Goal: Find specific page/section: Find specific page/section

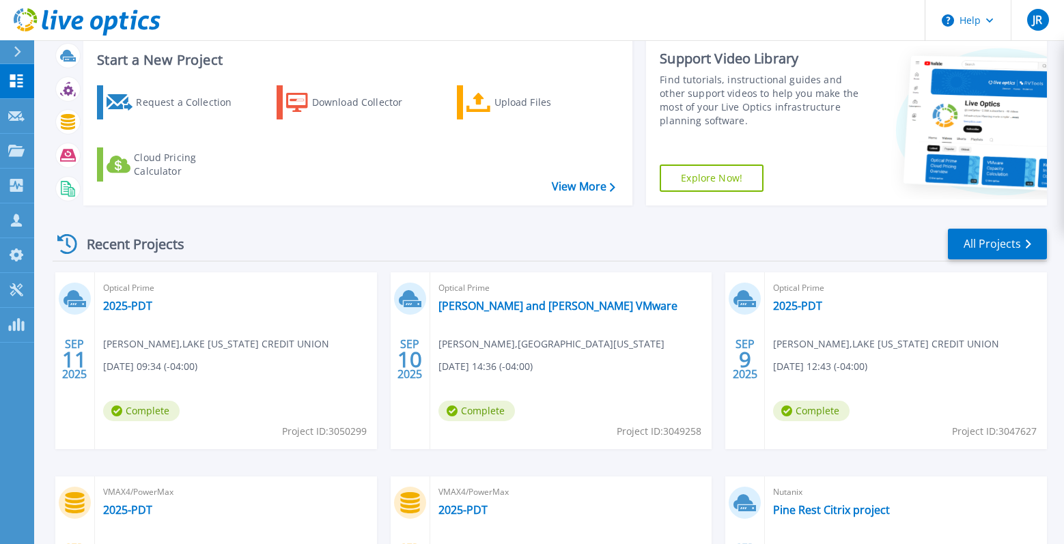
scroll to position [205, 0]
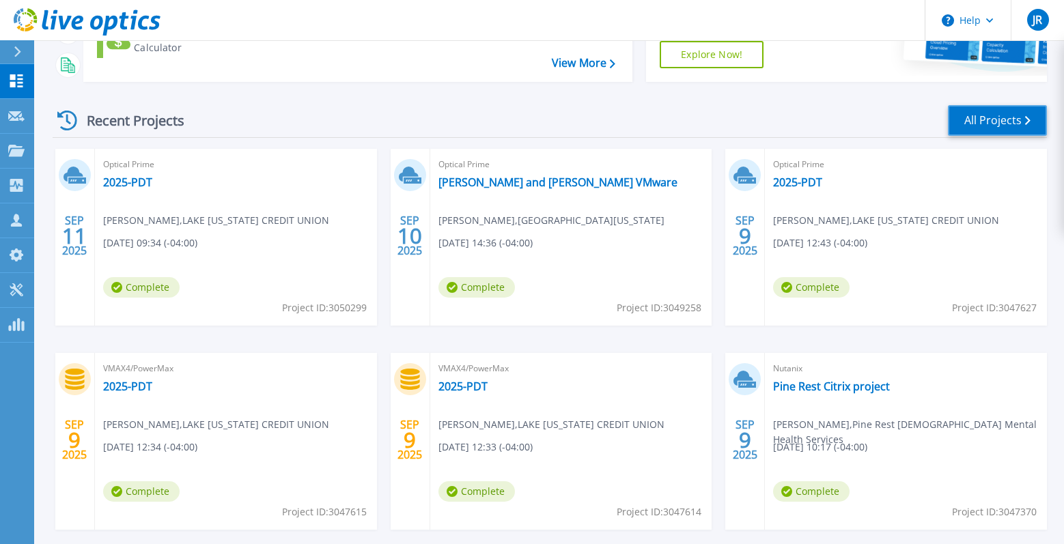
click at [985, 113] on link "All Projects" at bounding box center [997, 120] width 99 height 31
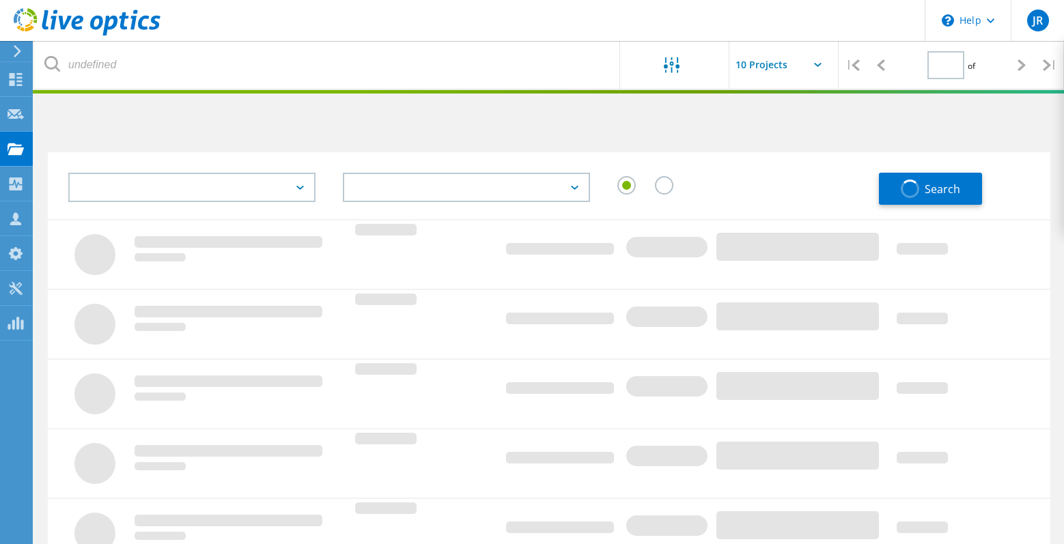
type input "1"
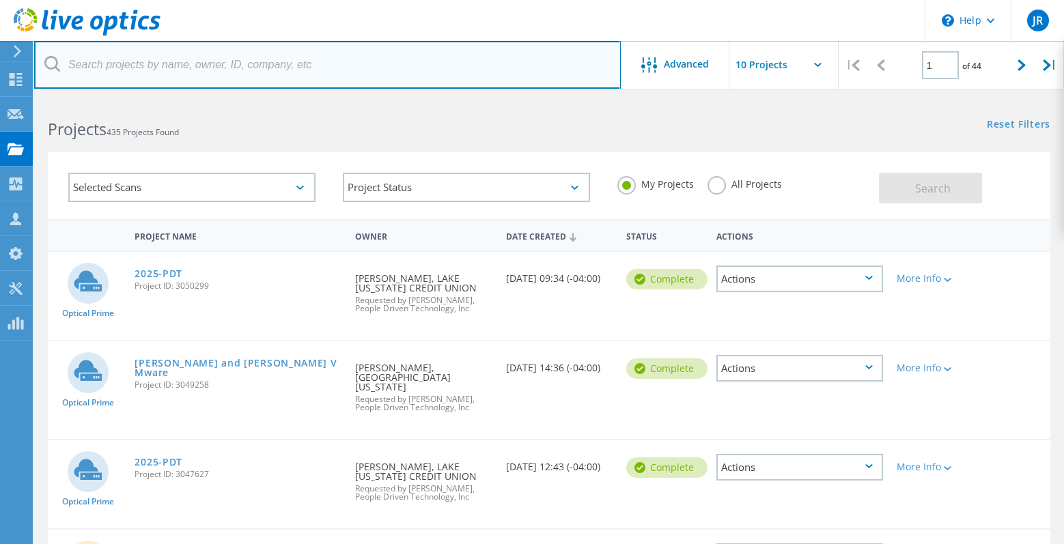
click at [124, 63] on input "text" at bounding box center [327, 65] width 586 height 48
type input "pine rest"
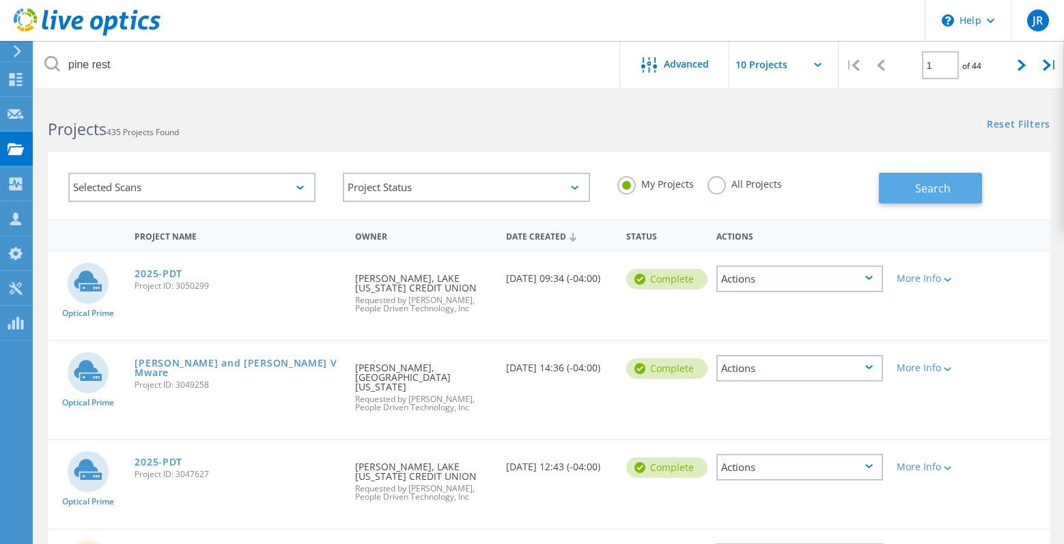
click at [911, 180] on button "Search" at bounding box center [930, 188] width 103 height 31
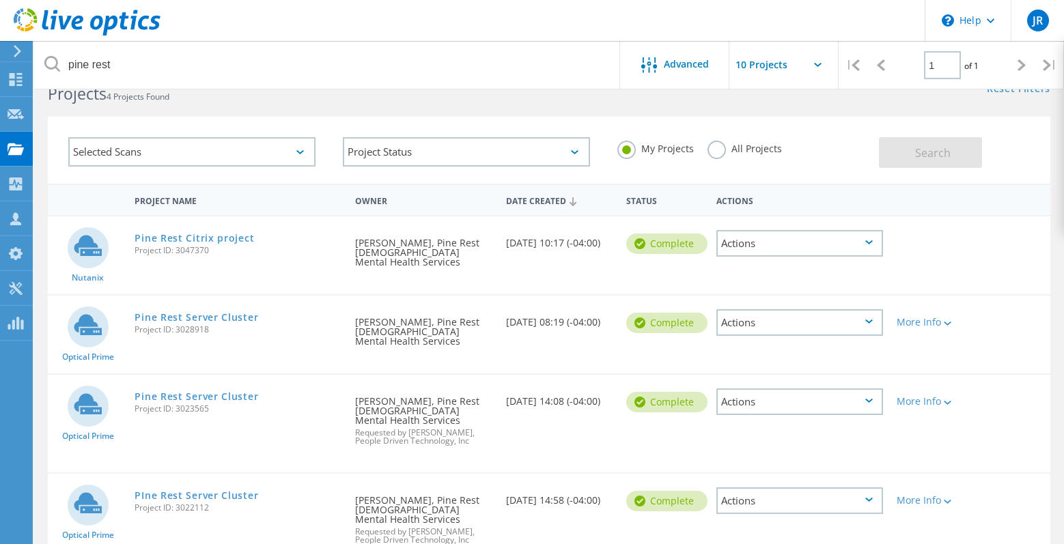
scroll to position [16, 0]
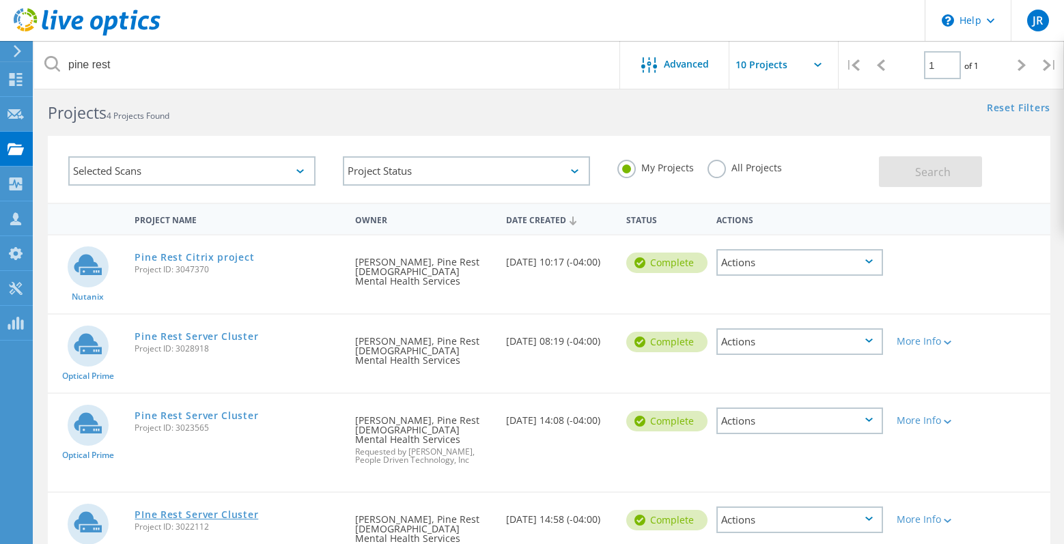
click at [217, 510] on link "PIne Rest Server Cluster" at bounding box center [197, 515] width 124 height 10
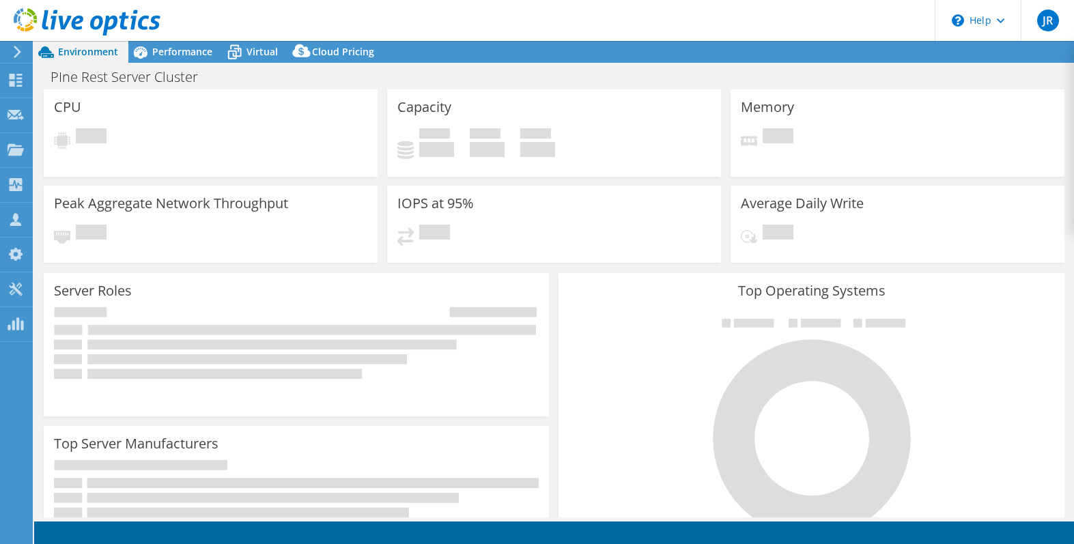
select select "USD"
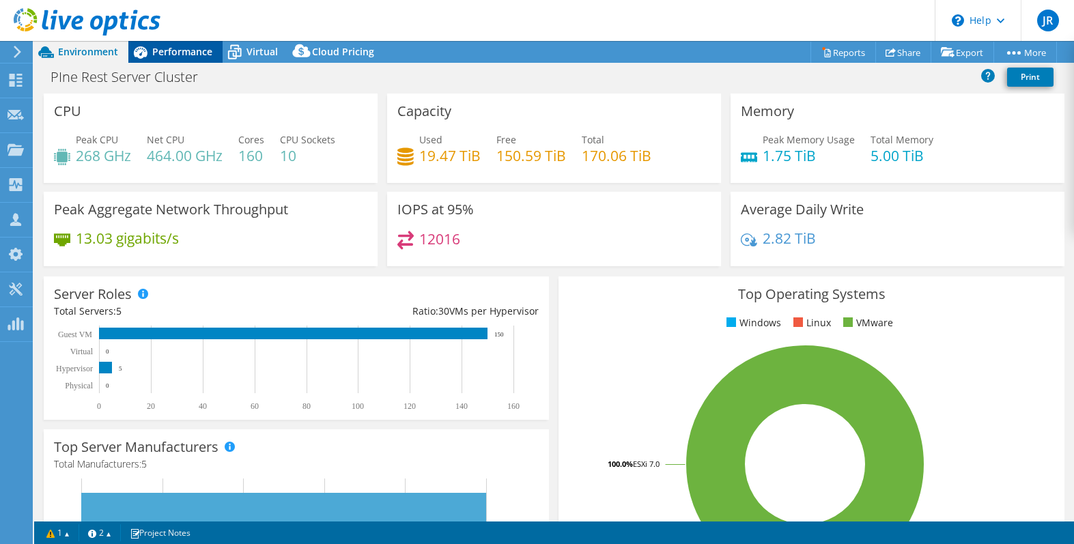
click at [179, 55] on span "Performance" at bounding box center [182, 51] width 60 height 13
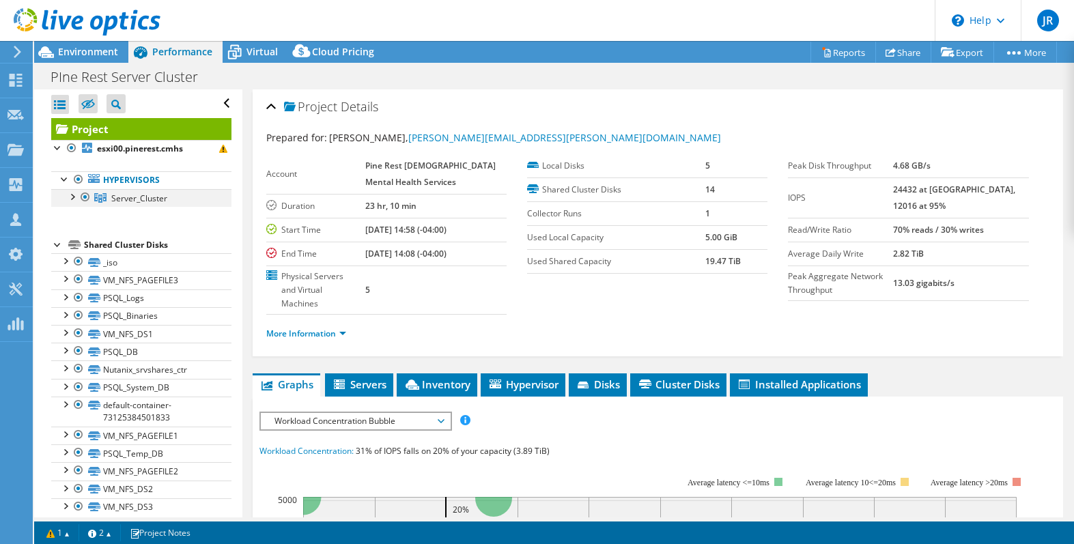
click at [72, 196] on div at bounding box center [72, 196] width 14 height 14
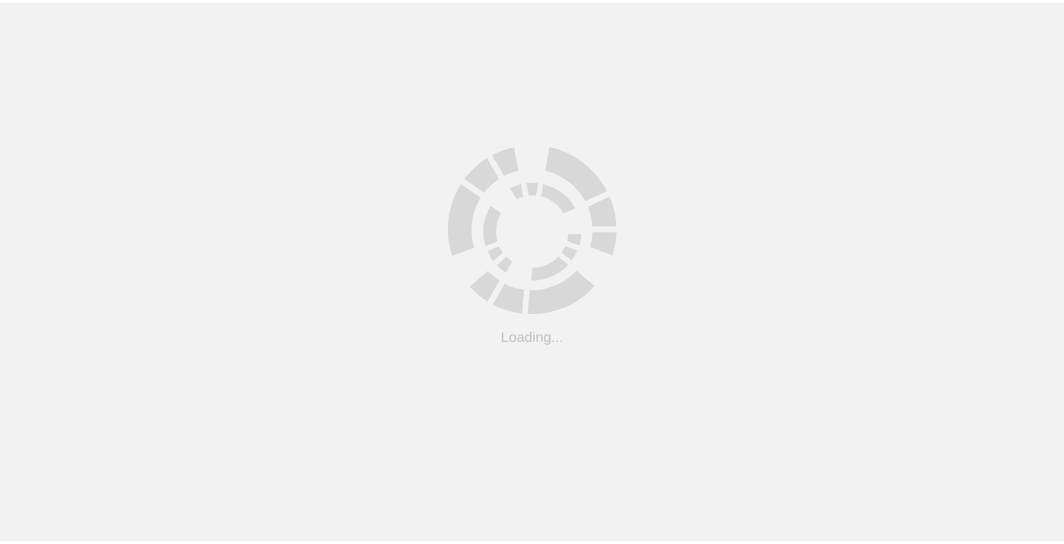
scroll to position [16, 0]
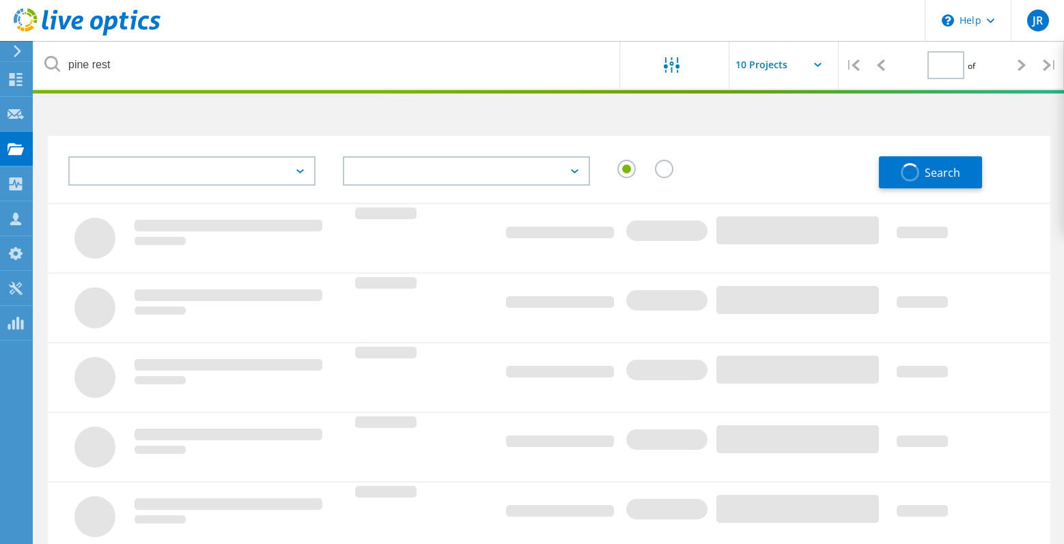
type input "1"
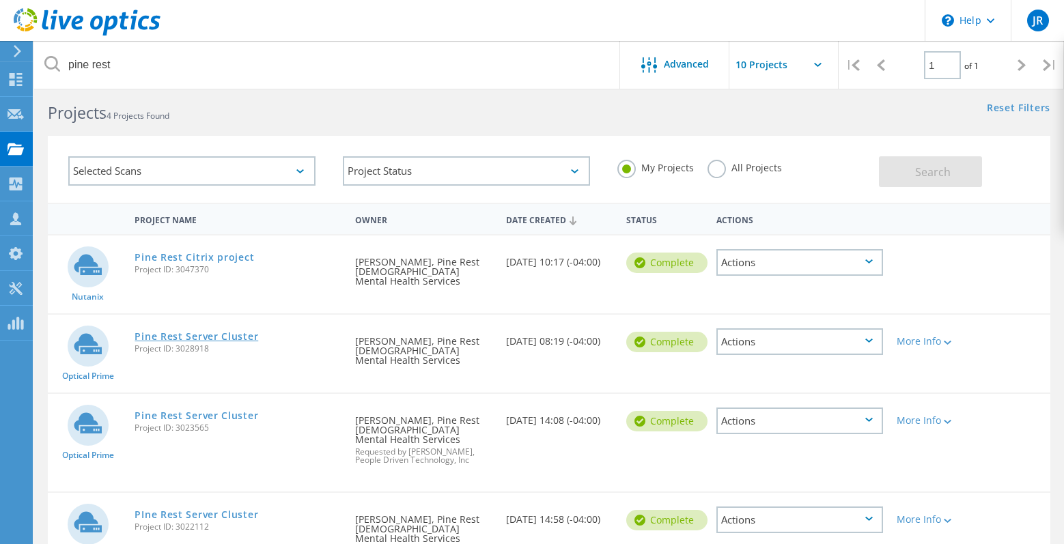
click at [211, 332] on link "Pine Rest Server Cluster" at bounding box center [197, 337] width 124 height 10
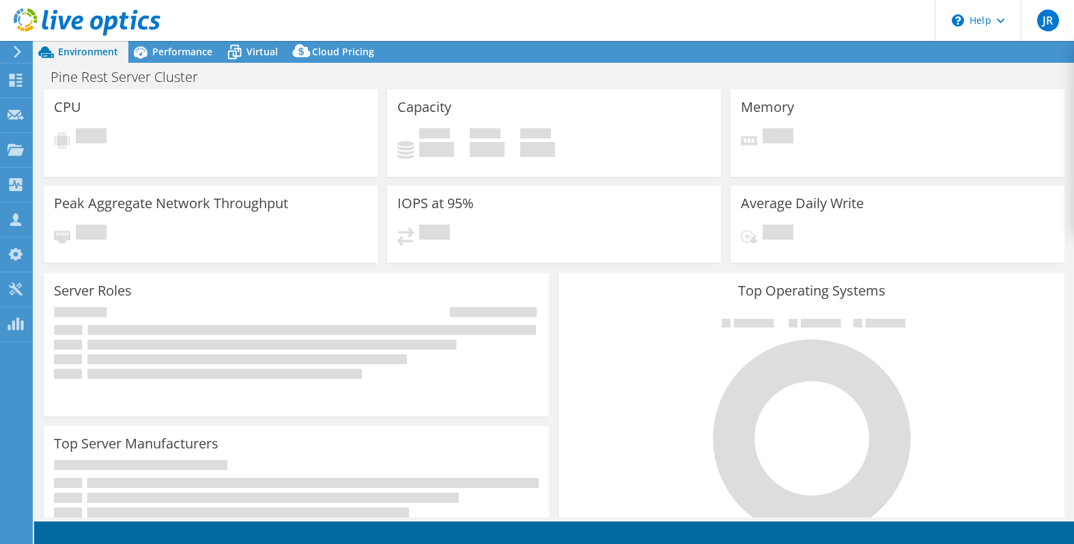
select select "USD"
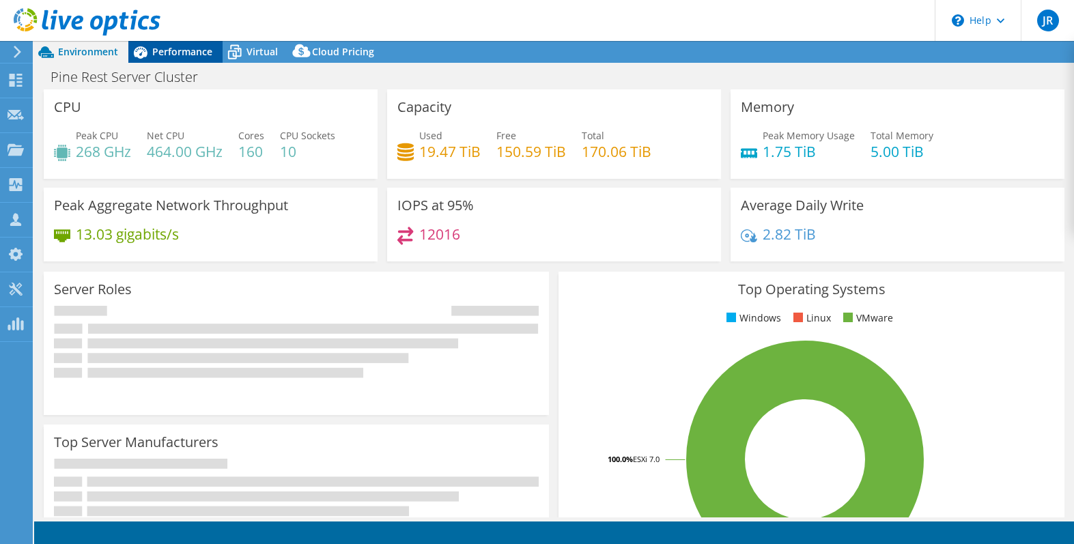
click at [186, 54] on span "Performance" at bounding box center [182, 51] width 60 height 13
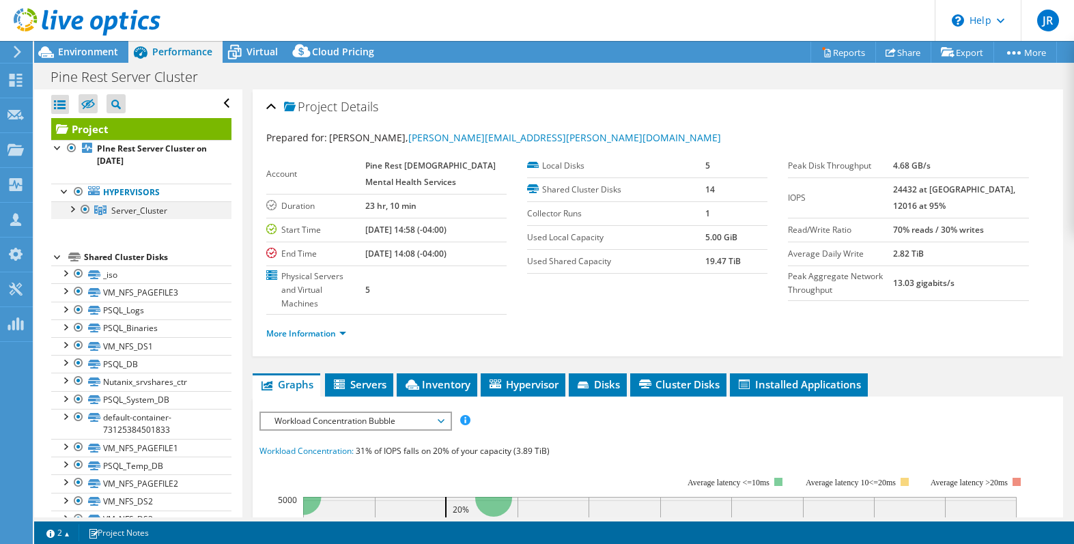
click at [73, 210] on div at bounding box center [72, 208] width 14 height 14
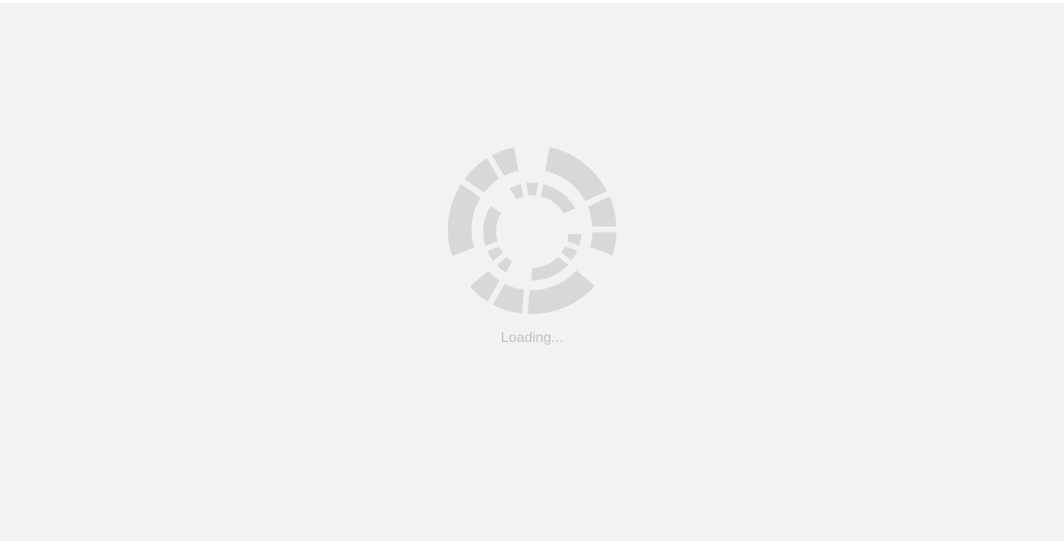
scroll to position [16, 0]
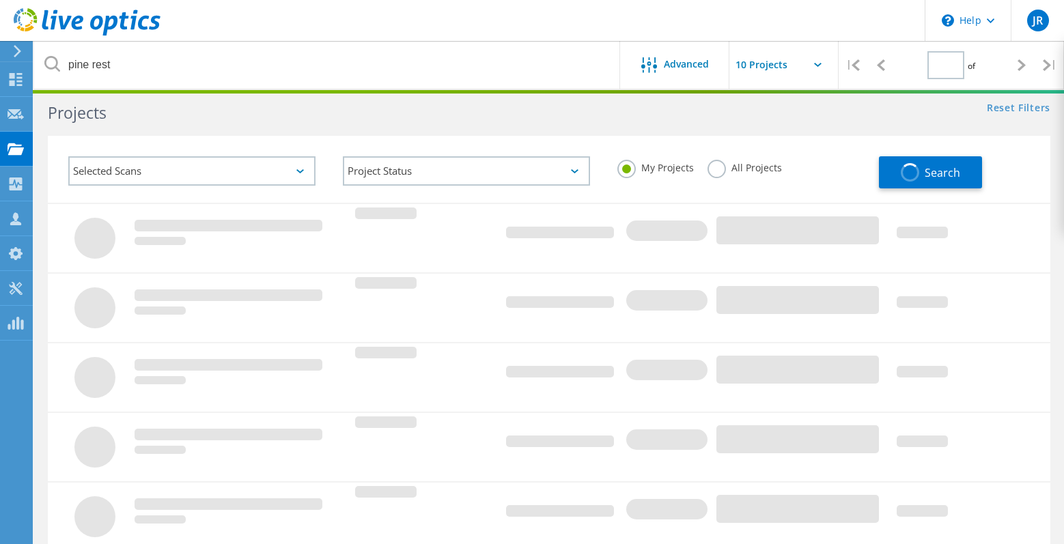
type input "1"
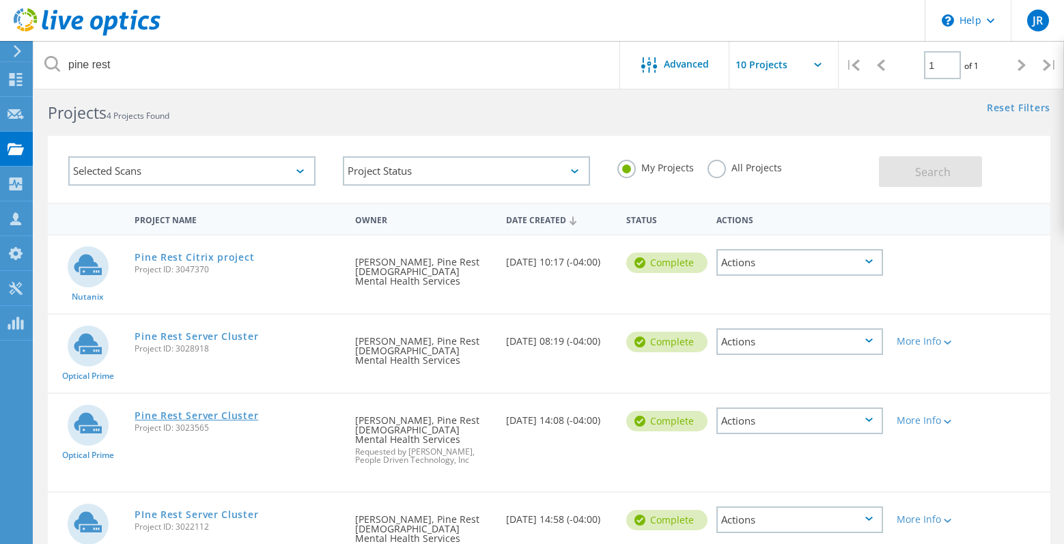
click at [208, 411] on link "Pine Rest Server Cluster" at bounding box center [197, 416] width 124 height 10
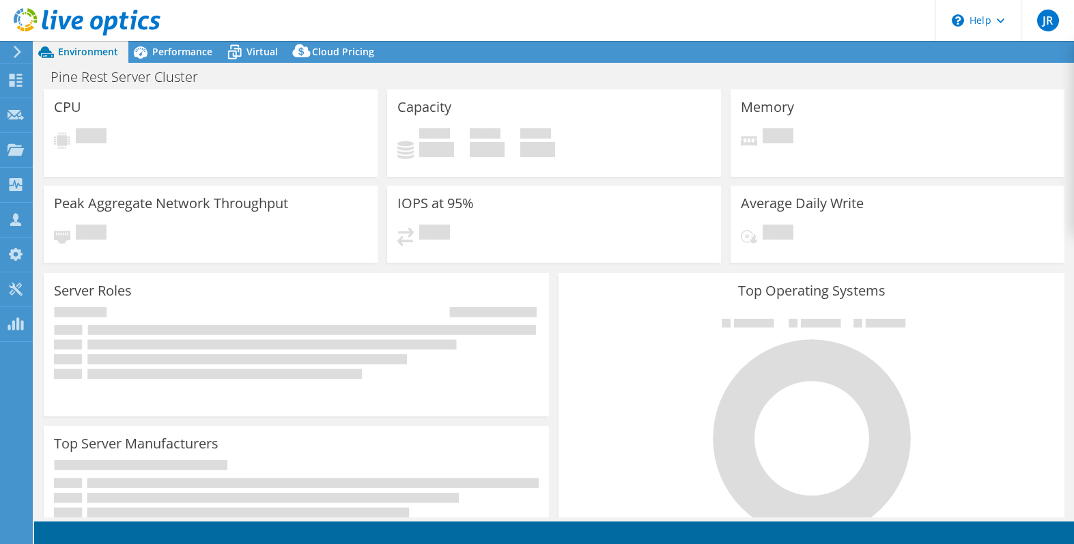
select select "USD"
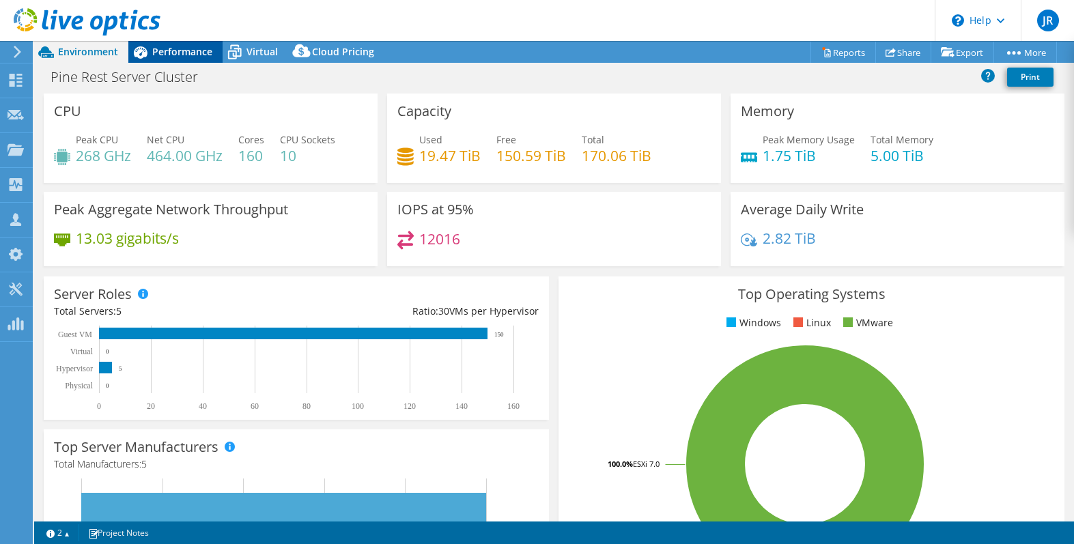
click at [188, 48] on span "Performance" at bounding box center [182, 51] width 60 height 13
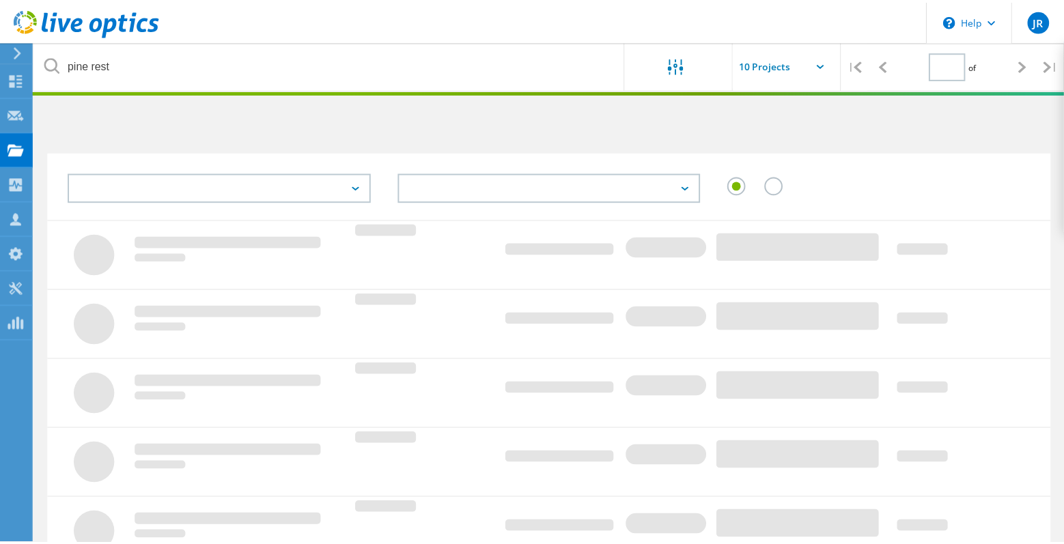
scroll to position [16, 0]
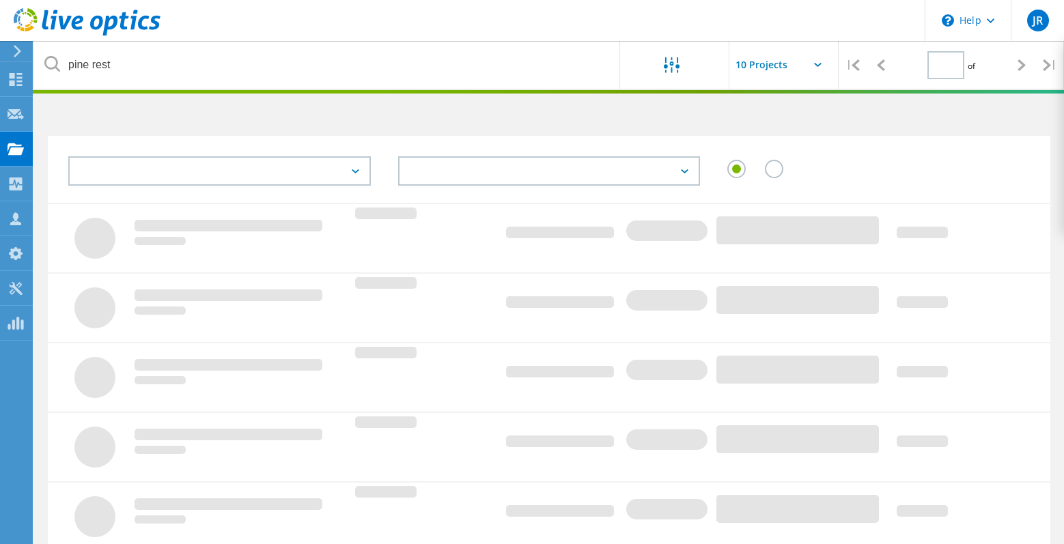
type input "1"
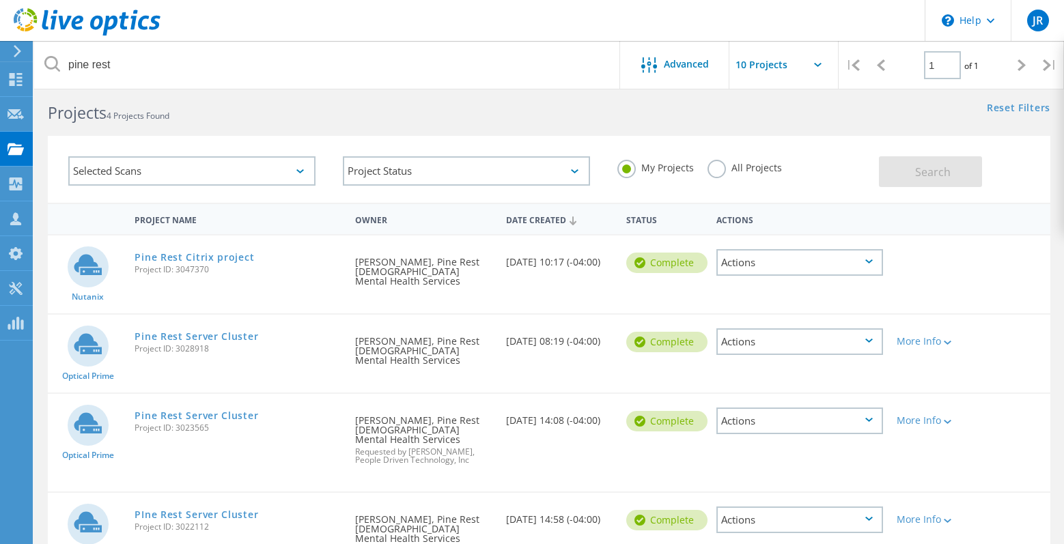
scroll to position [85, 0]
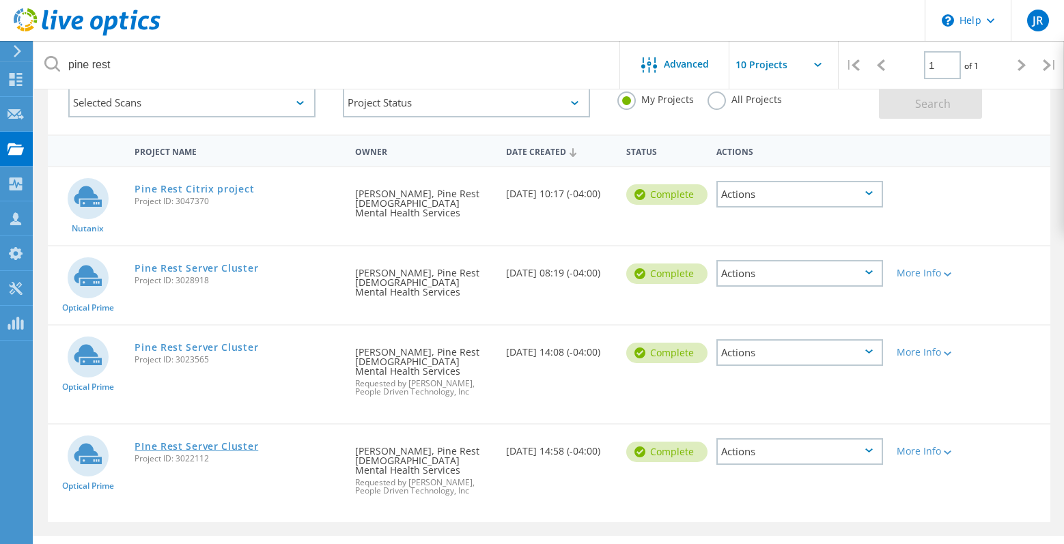
click at [194, 442] on link "PIne Rest Server Cluster" at bounding box center [197, 447] width 124 height 10
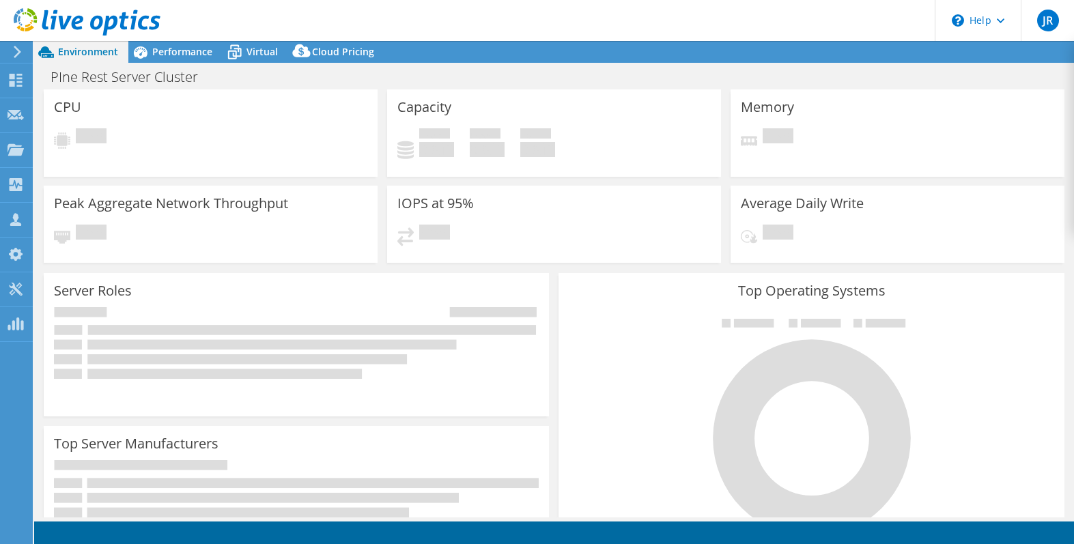
select select "USD"
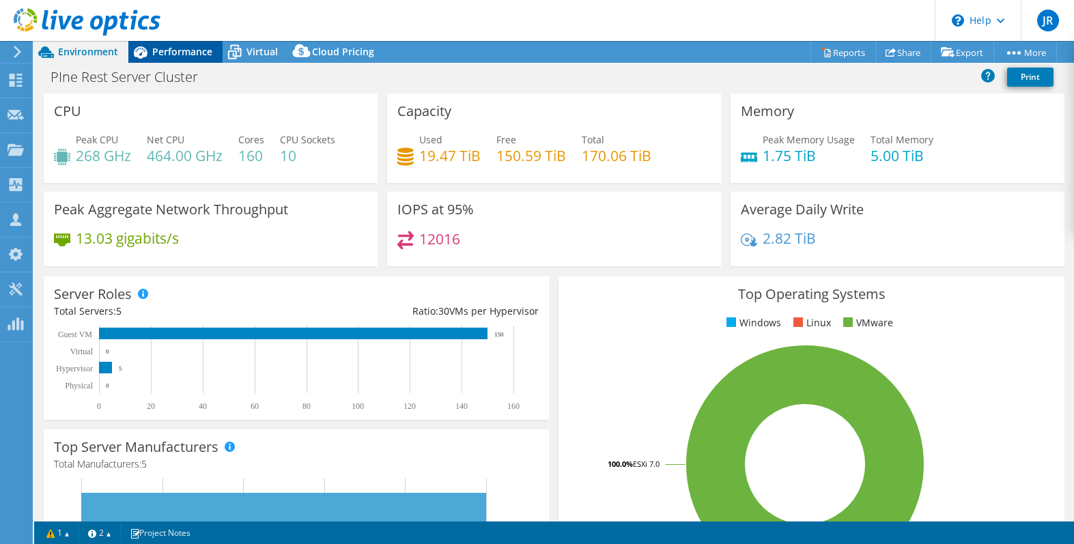
click at [179, 51] on span "Performance" at bounding box center [182, 51] width 60 height 13
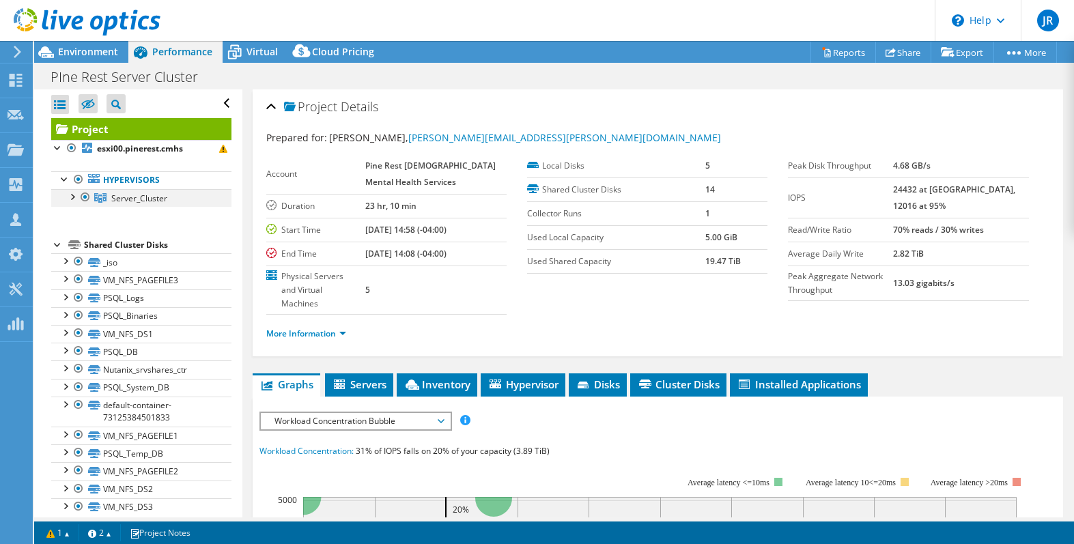
click at [71, 200] on div at bounding box center [72, 196] width 14 height 14
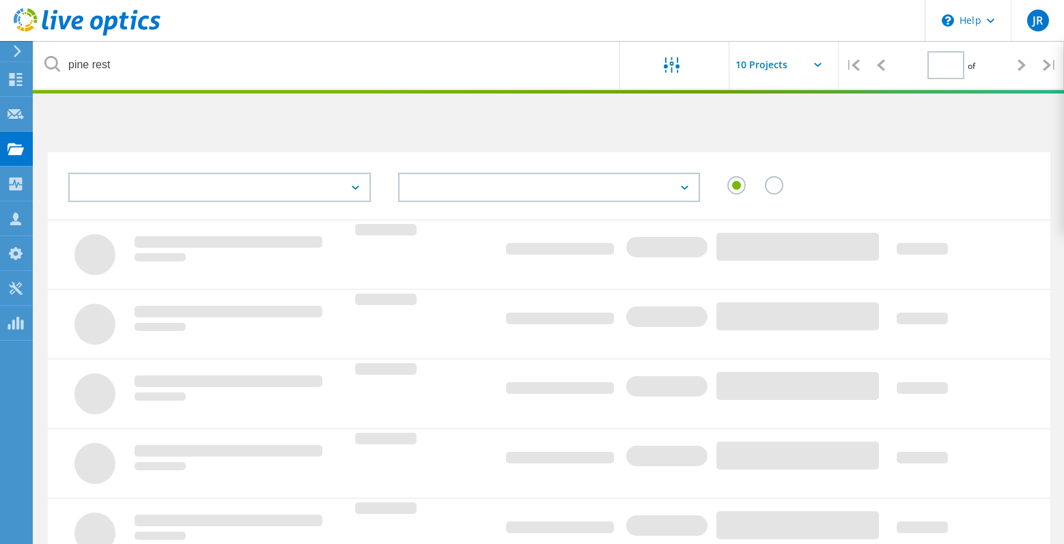
type input "1"
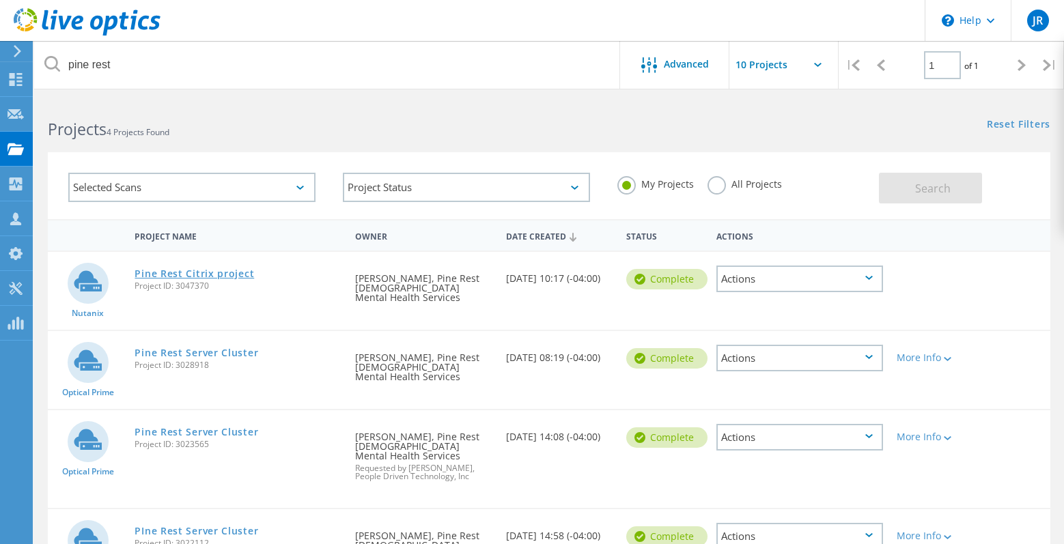
click at [208, 272] on link "Pine Rest Citrix project" at bounding box center [194, 274] width 119 height 10
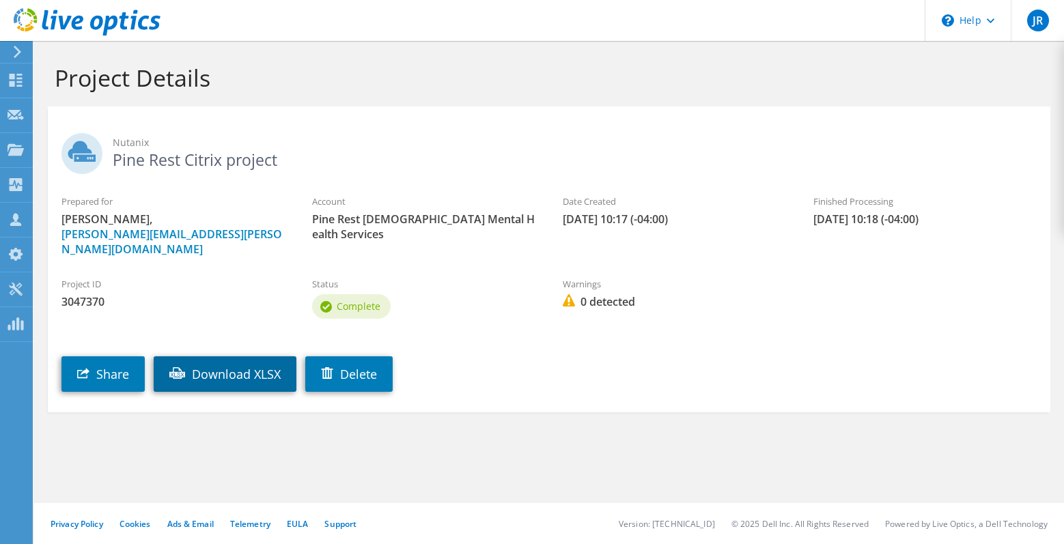
click at [253, 356] on link "Download XLSX" at bounding box center [225, 374] width 143 height 36
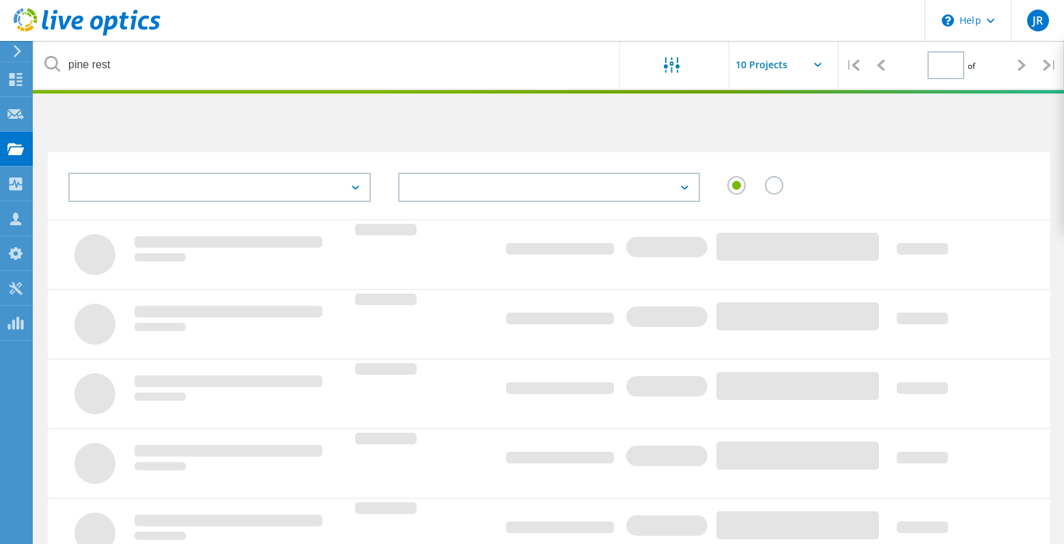
type input "1"
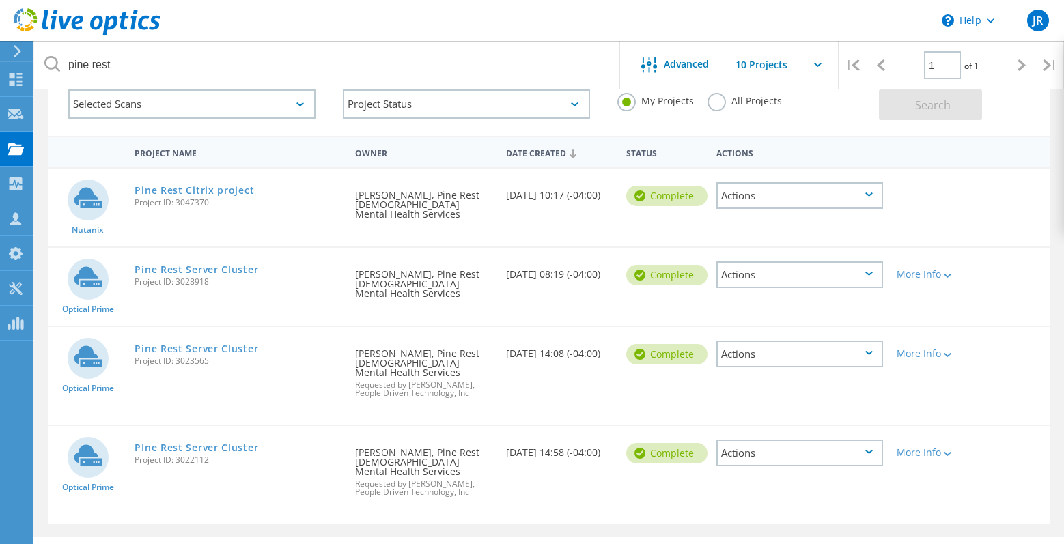
scroll to position [85, 0]
